Goal: Task Accomplishment & Management: Manage account settings

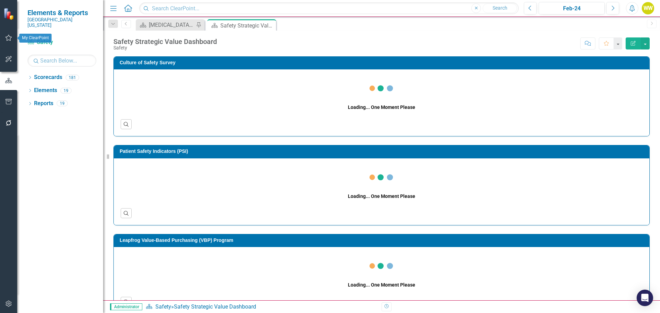
click at [9, 37] on icon "button" at bounding box center [8, 38] width 7 height 6
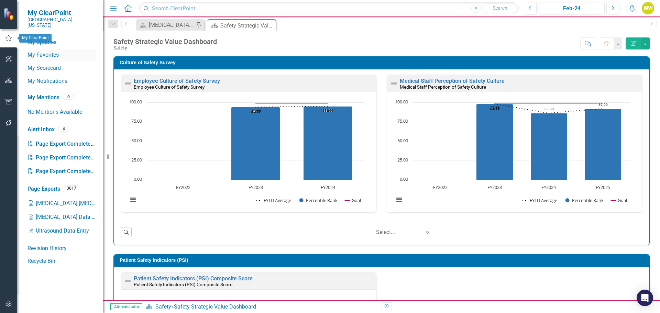
click at [51, 51] on link "My Favorites" at bounding box center [62, 55] width 69 height 8
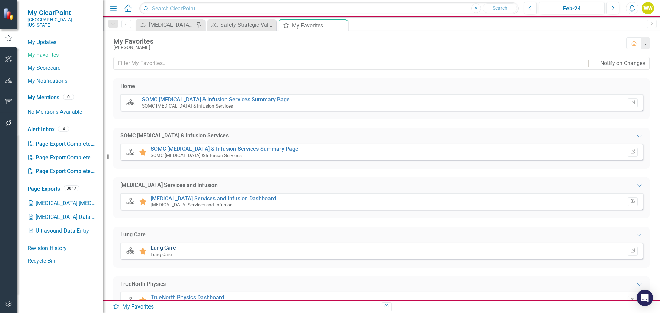
click at [168, 247] on link "Lung Care" at bounding box center [163, 248] width 25 height 7
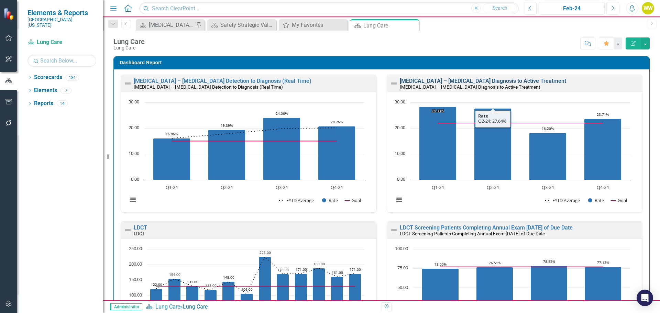
click at [442, 80] on link "[MEDICAL_DATA] – [MEDICAL_DATA] Diagnosis to Active Treatment" at bounding box center [483, 81] width 166 height 7
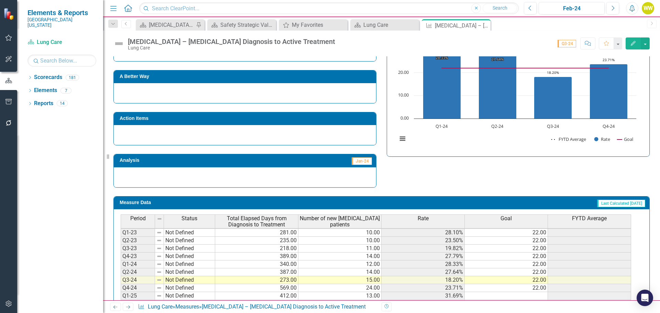
scroll to position [31, 0]
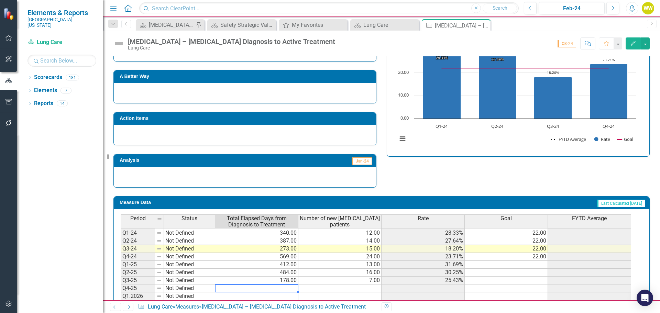
click at [290, 287] on td at bounding box center [256, 289] width 83 height 8
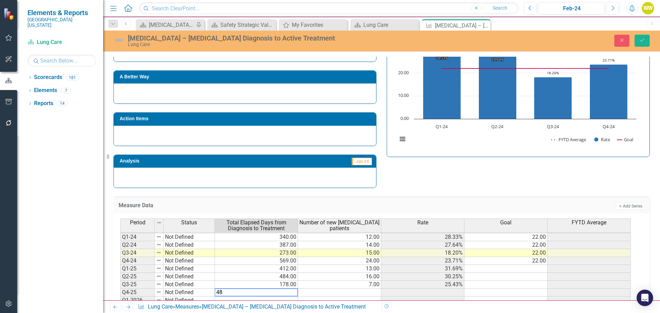
type textarea "481"
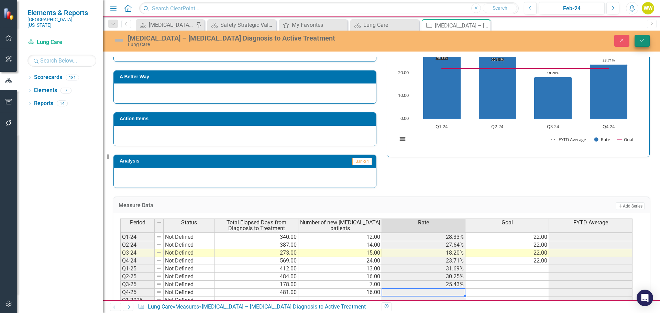
type textarea "16"
click at [643, 42] on icon "Save" at bounding box center [642, 40] width 6 height 5
